Goal: Information Seeking & Learning: Learn about a topic

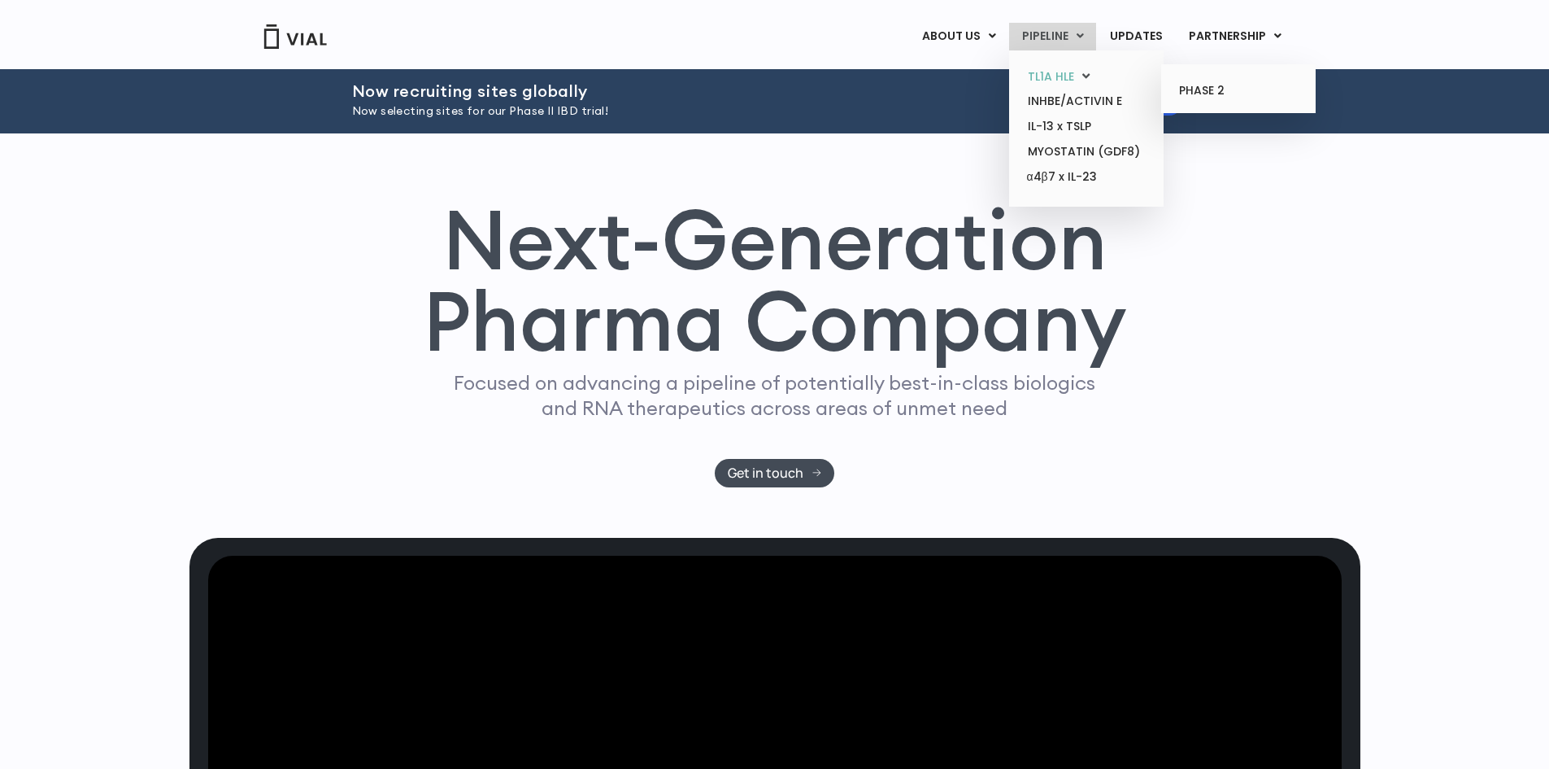
click at [1071, 75] on link "TL1A HLE" at bounding box center [1086, 76] width 142 height 25
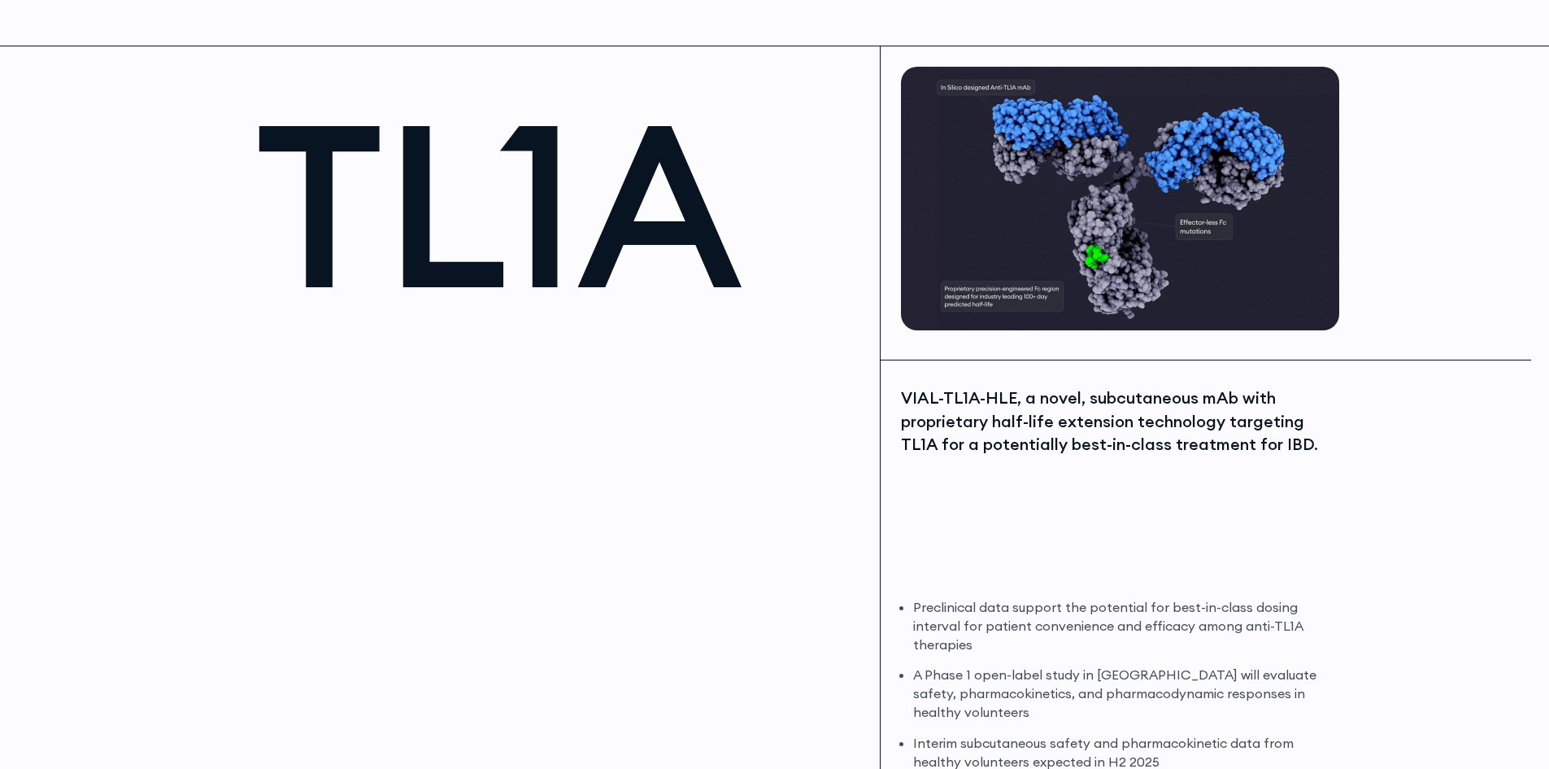
scroll to position [163, 0]
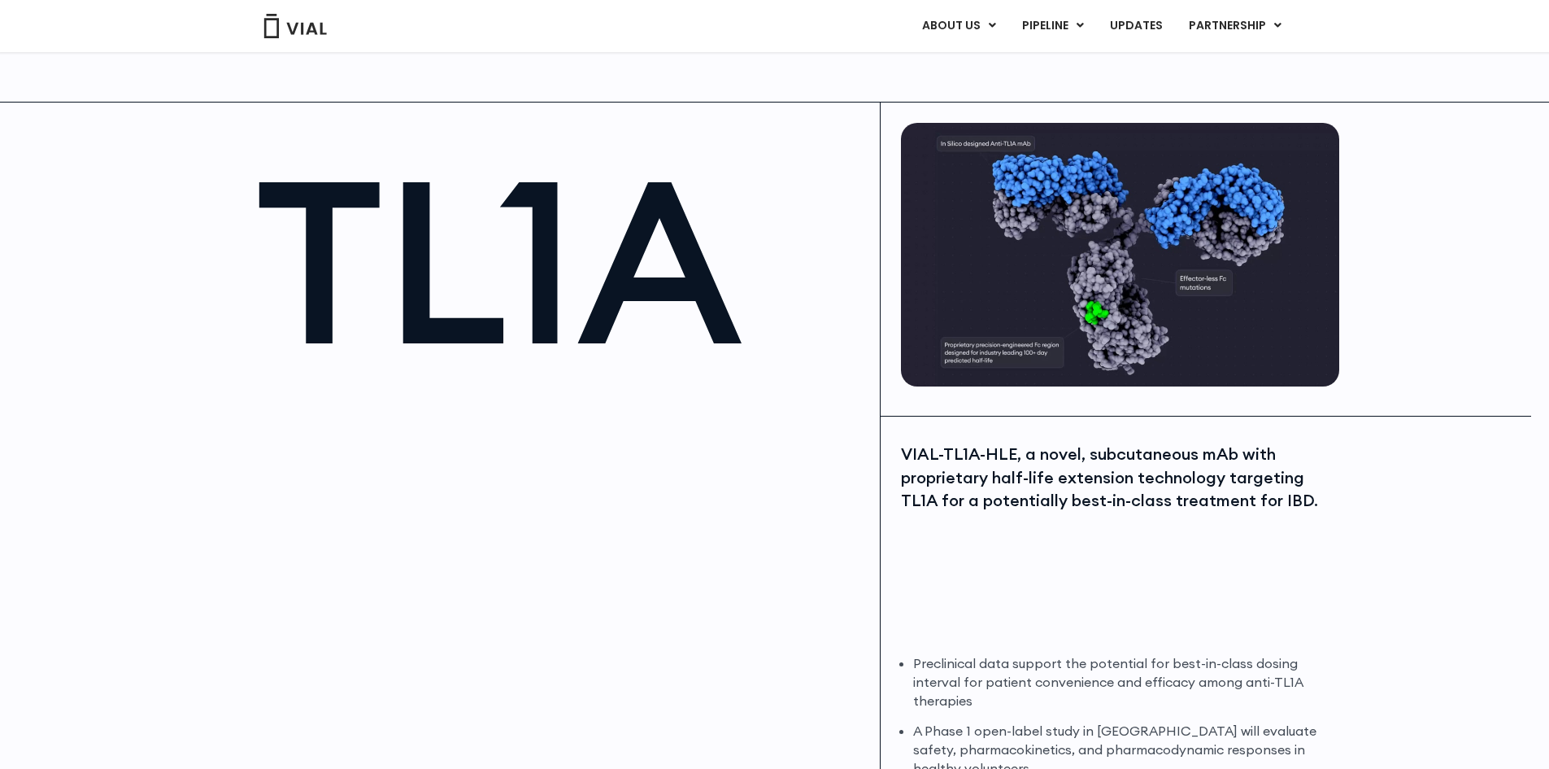
drag, startPoint x: 1296, startPoint y: 51, endPoint x: 1236, endPoint y: -70, distance: 135.3
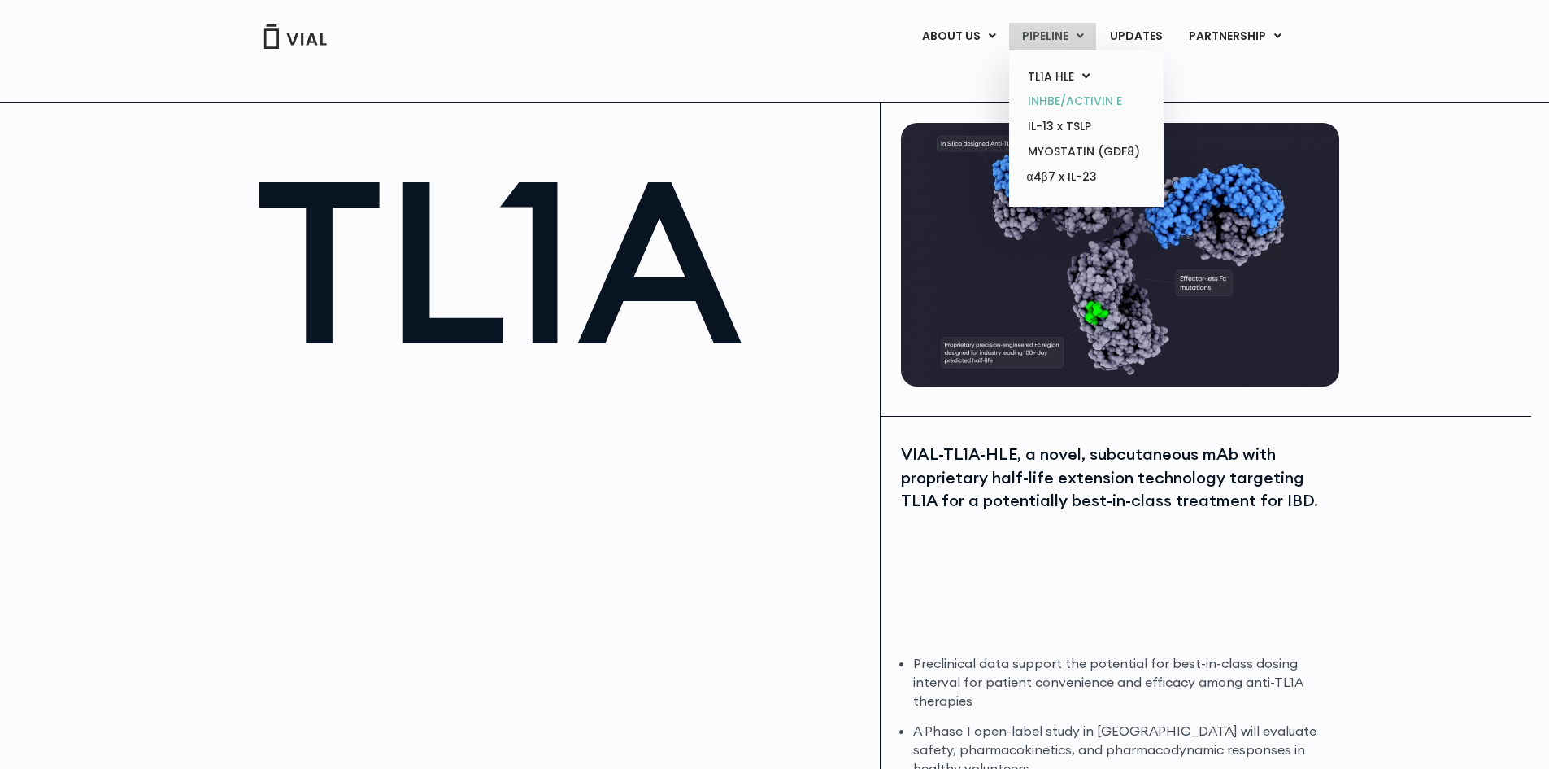
click at [1083, 101] on link "INHBE/ACTIVIN E" at bounding box center [1086, 101] width 142 height 25
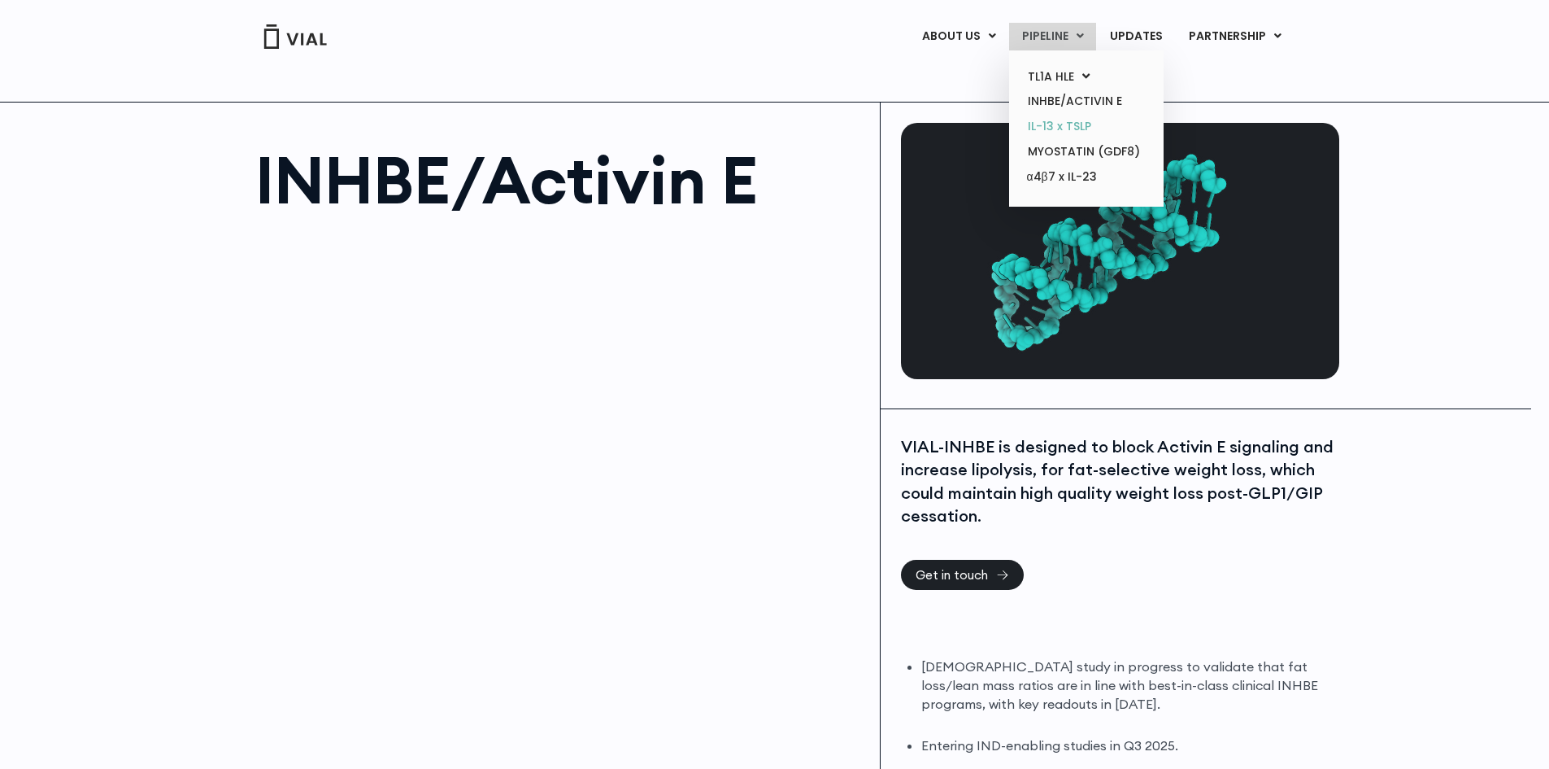
click at [1078, 121] on link "IL-13 x TSLP" at bounding box center [1086, 126] width 142 height 25
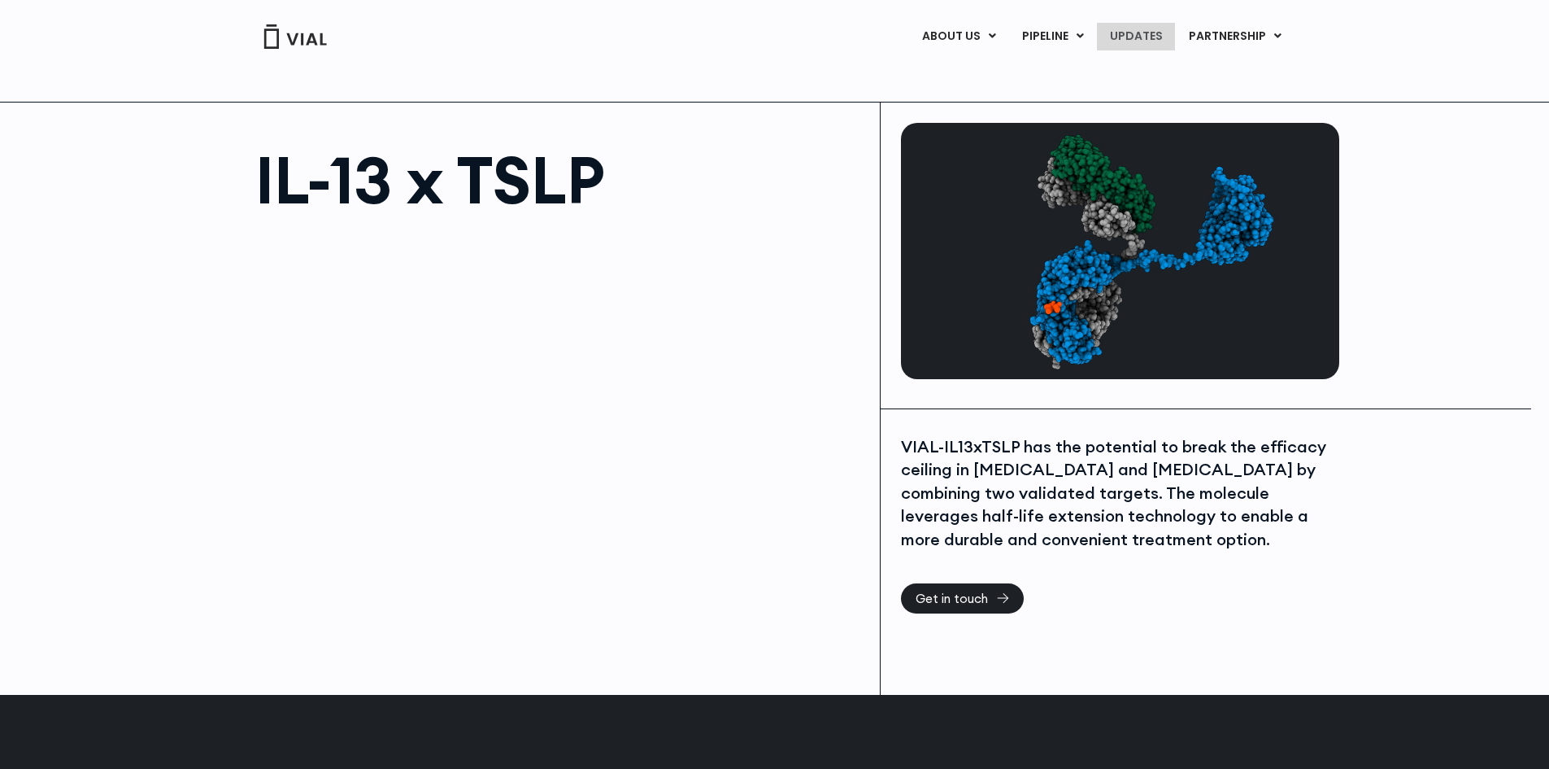
click at [1173, 31] on link "UPDATES" at bounding box center [1136, 37] width 78 height 28
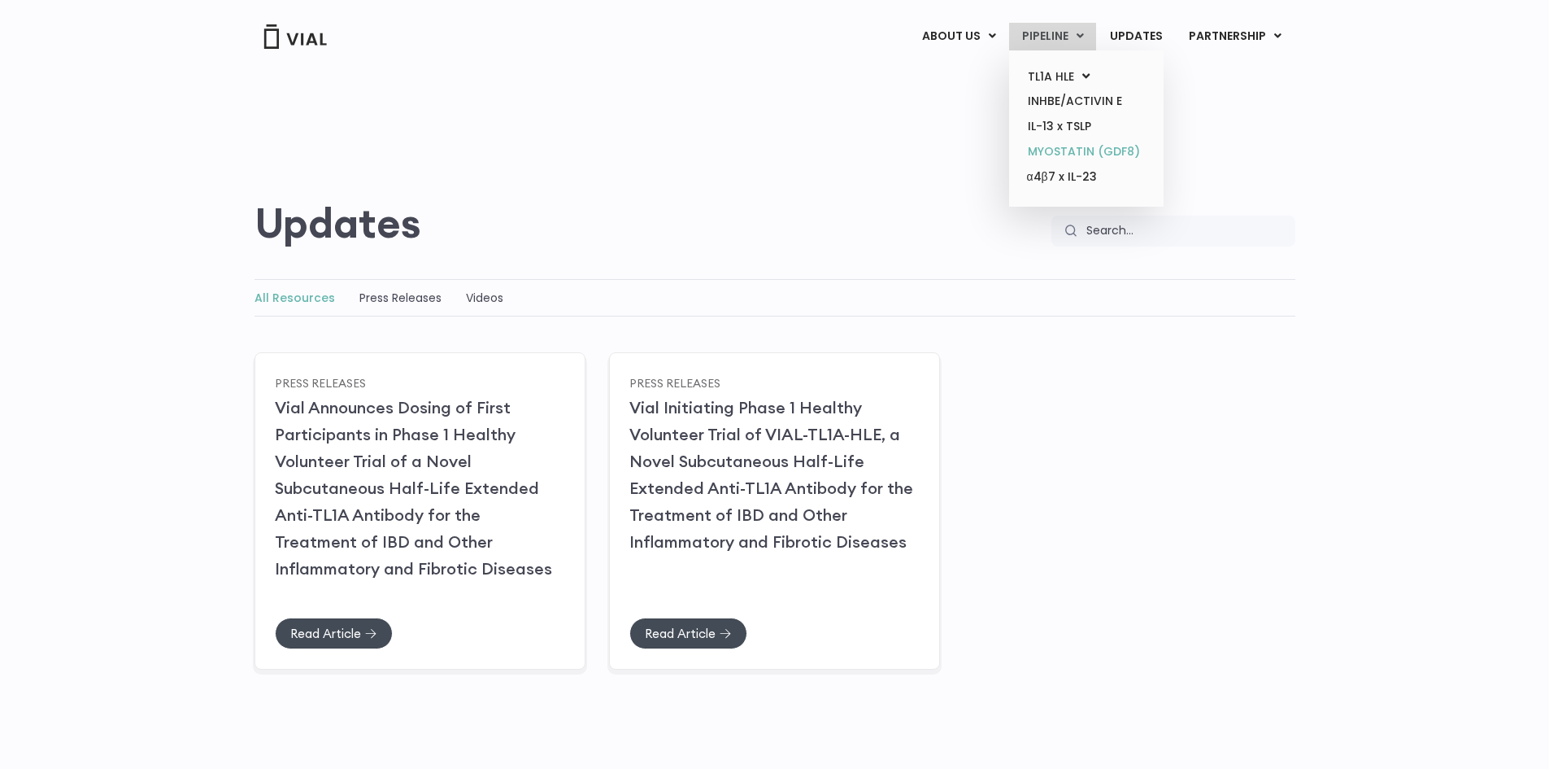
click at [1112, 156] on link "MYOSTATIN (GDF8)" at bounding box center [1086, 151] width 142 height 25
